Goal: Browse casually: Explore the website without a specific task or goal

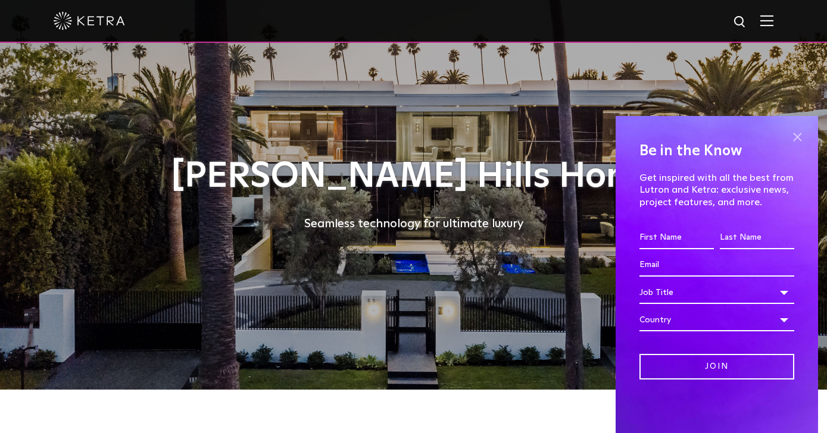
click at [801, 137] on span at bounding box center [797, 137] width 18 height 18
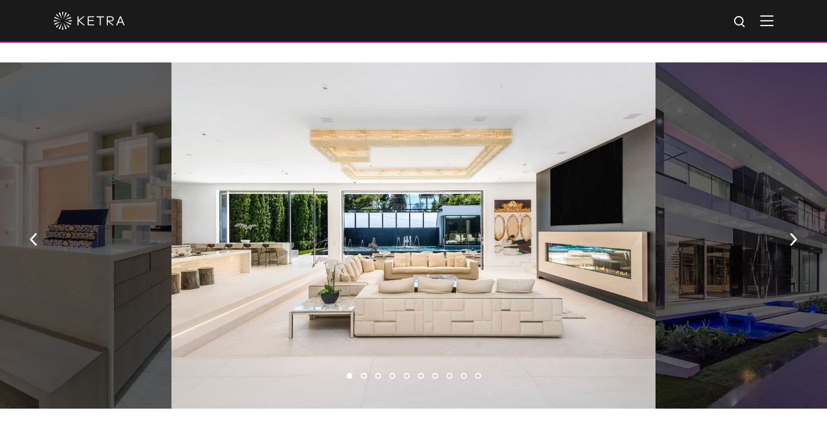
scroll to position [756, 0]
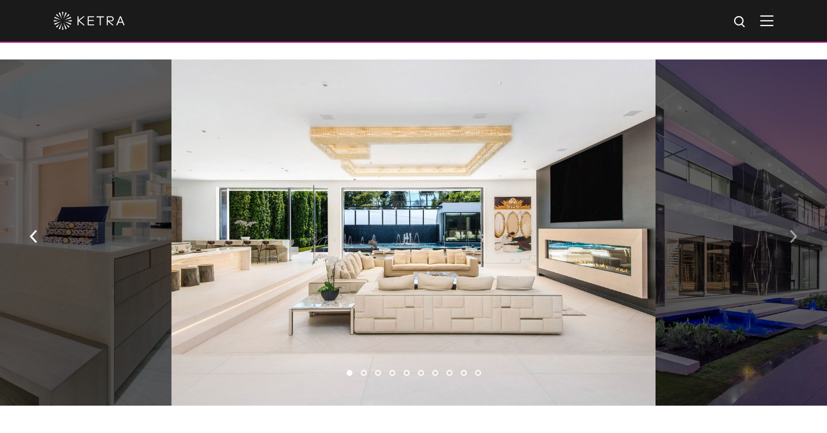
click at [795, 235] on img "button" at bounding box center [793, 236] width 8 height 13
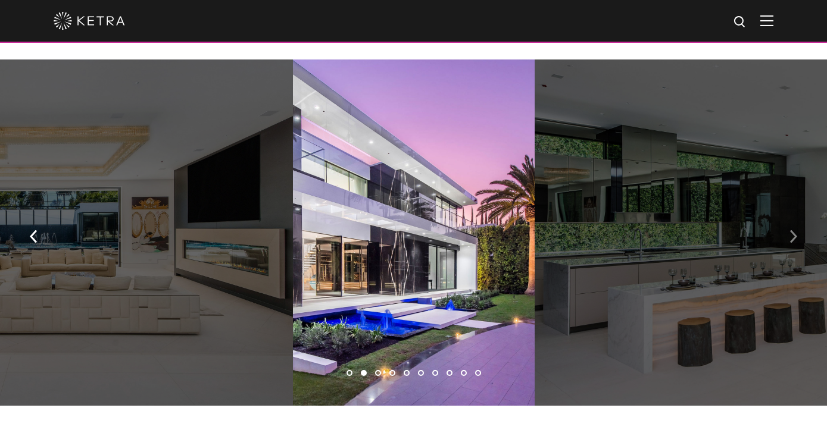
click at [795, 235] on img "button" at bounding box center [793, 236] width 8 height 13
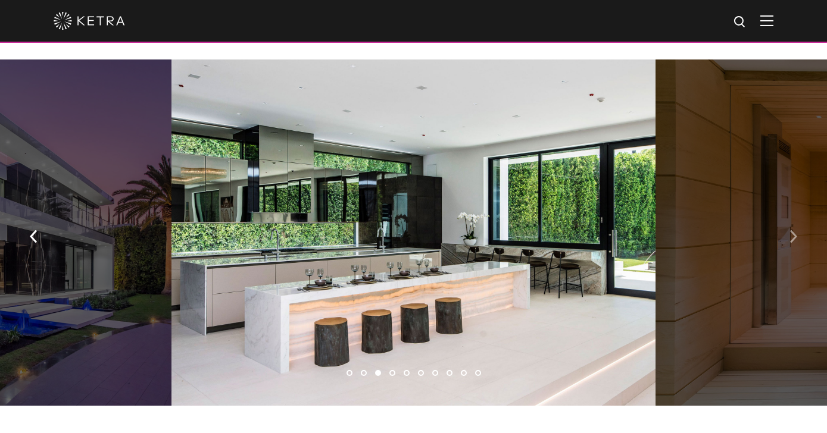
click at [795, 235] on img "button" at bounding box center [793, 236] width 8 height 13
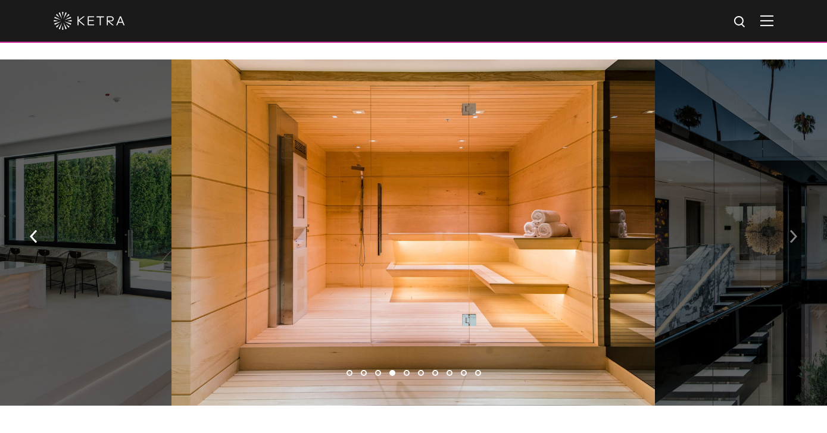
click at [795, 235] on img "button" at bounding box center [793, 236] width 8 height 13
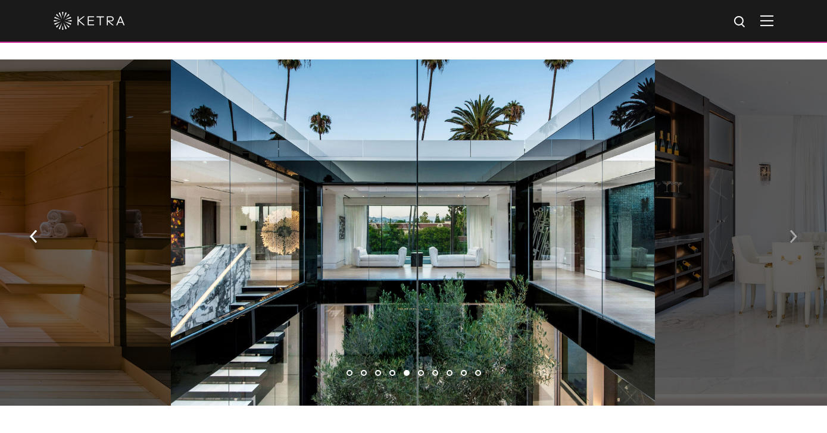
click at [795, 235] on img "button" at bounding box center [793, 236] width 8 height 13
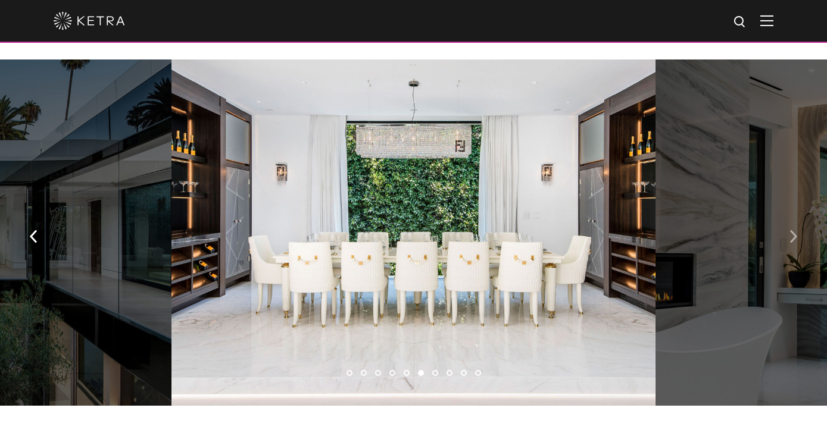
click at [795, 235] on img "button" at bounding box center [793, 236] width 8 height 13
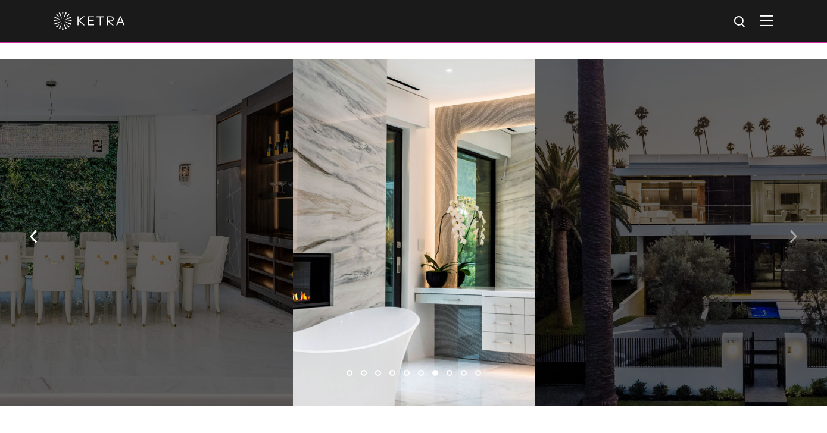
click at [795, 235] on img "button" at bounding box center [793, 236] width 8 height 13
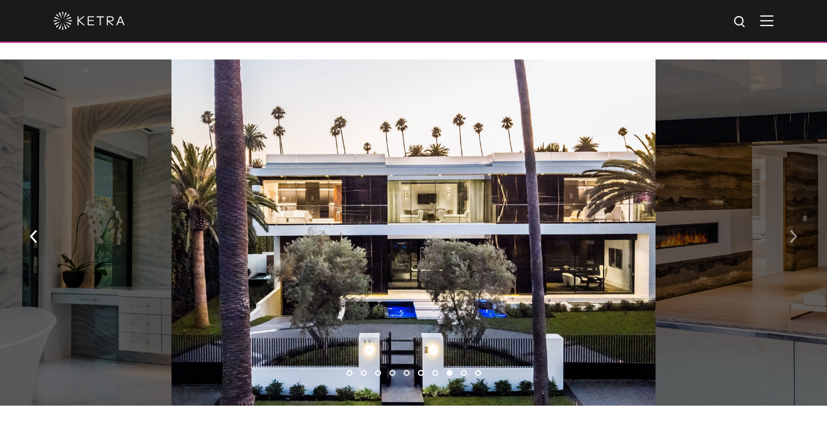
click at [795, 235] on img "button" at bounding box center [793, 236] width 8 height 13
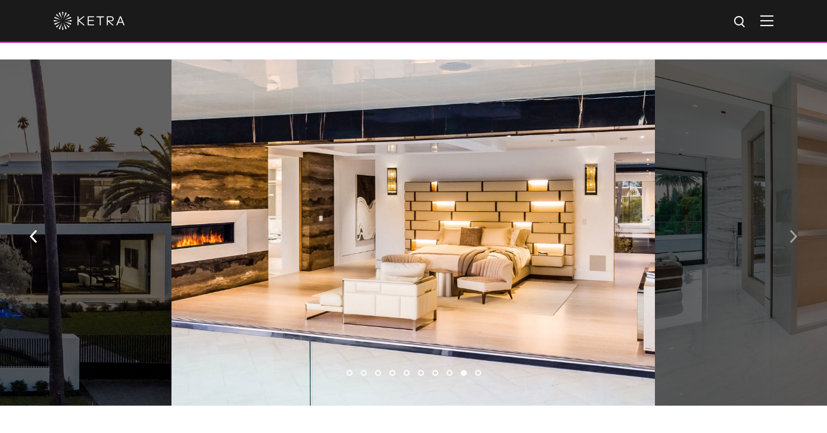
click at [795, 235] on img "button" at bounding box center [793, 236] width 8 height 13
